Goal: Transaction & Acquisition: Obtain resource

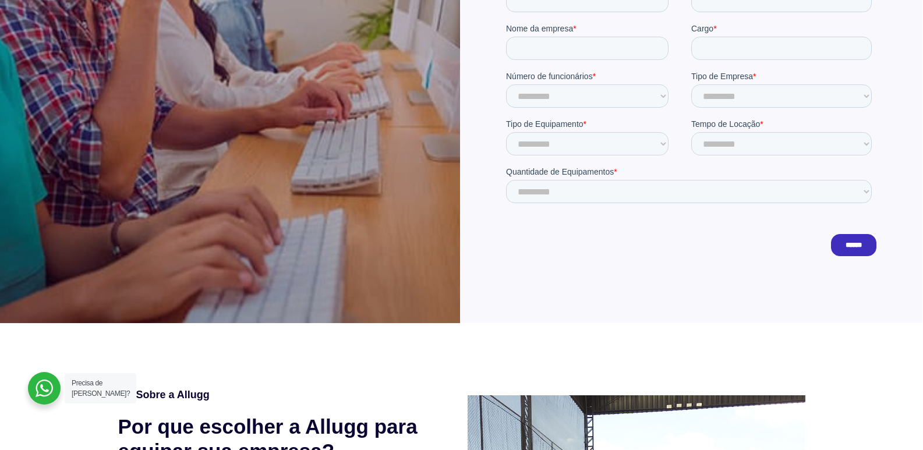
scroll to position [58, 0]
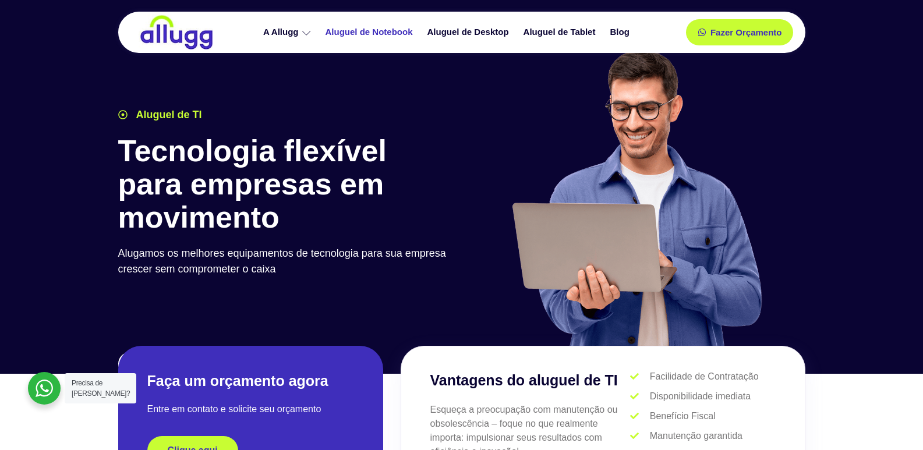
click at [383, 35] on link "Aluguel de Notebook" at bounding box center [371, 32] width 102 height 20
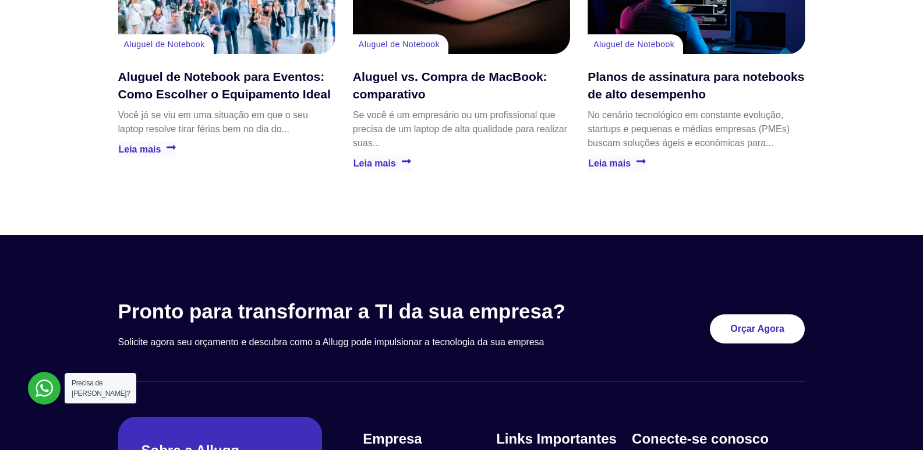
scroll to position [2857, 0]
